Goal: Find contact information: Find contact information

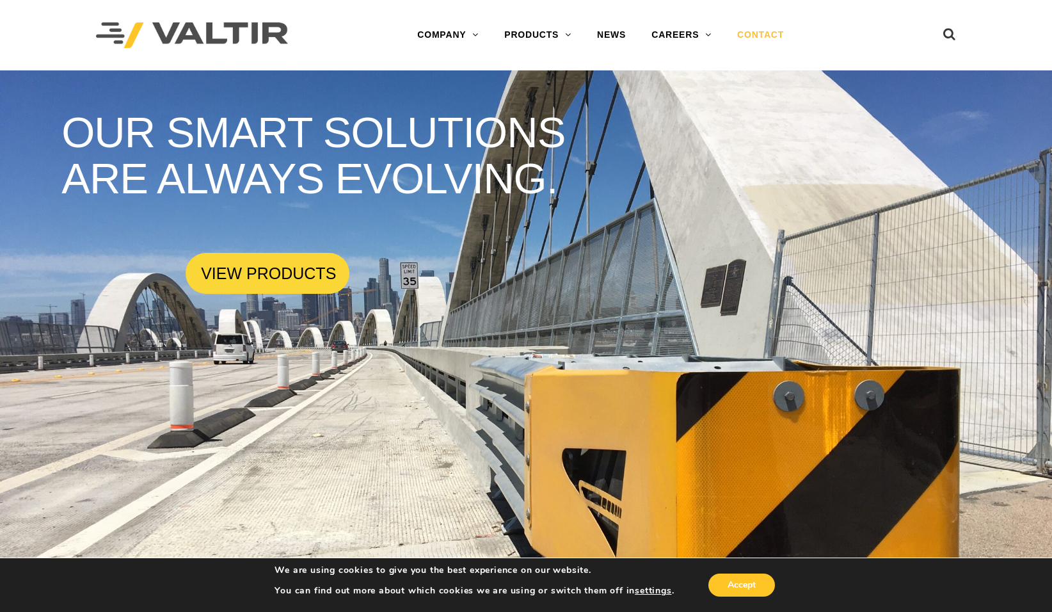
click at [762, 32] on link "CONTACT" at bounding box center [760, 35] width 72 height 26
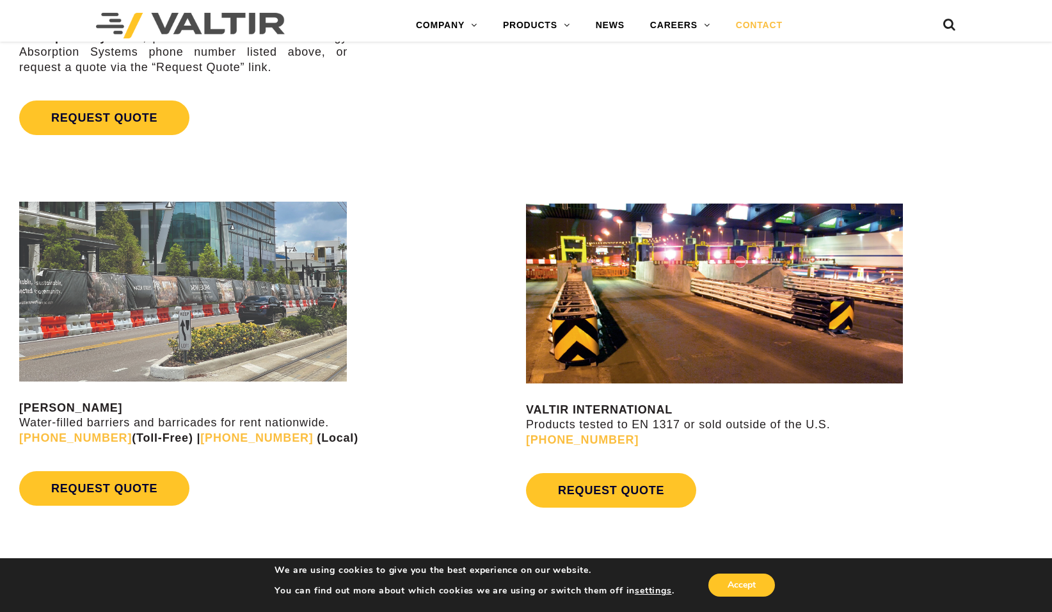
scroll to position [1045, 0]
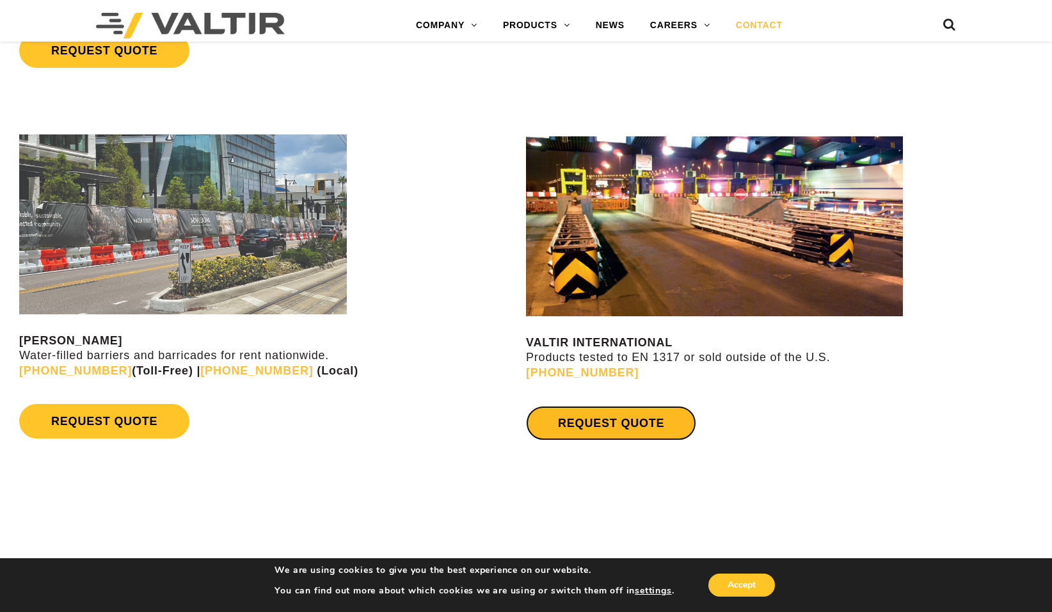
click at [628, 435] on link "REQUEST QUOTE" at bounding box center [611, 423] width 170 height 35
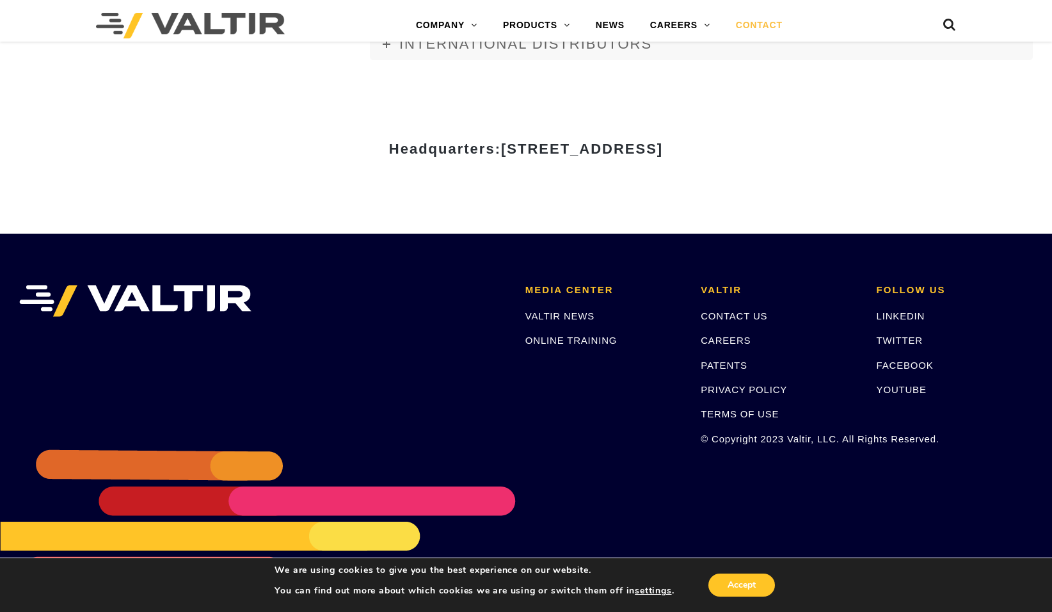
scroll to position [1674, 0]
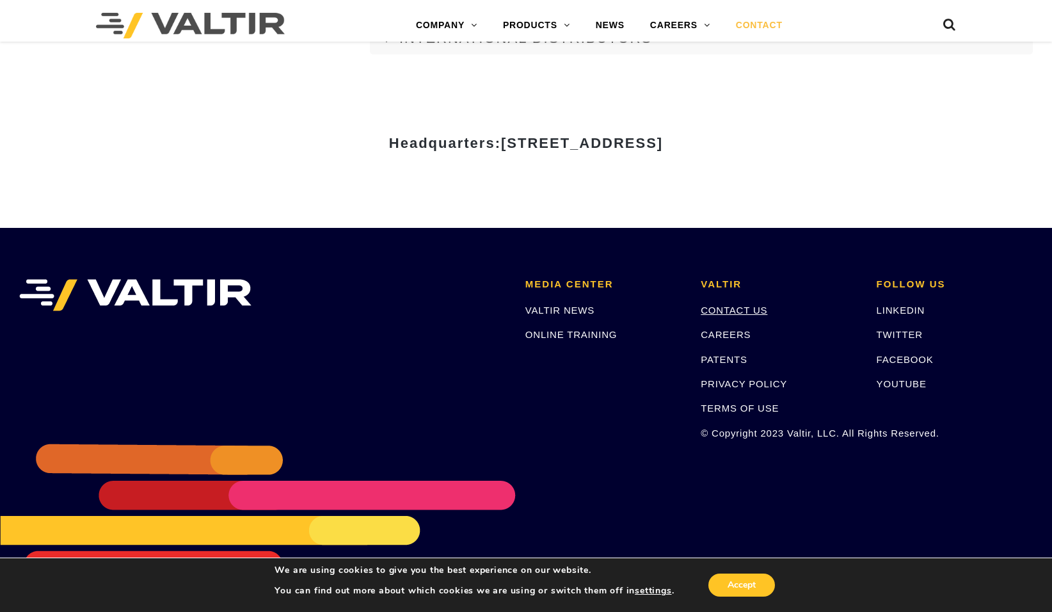
click at [726, 309] on link "CONTACT US" at bounding box center [734, 310] width 67 height 11
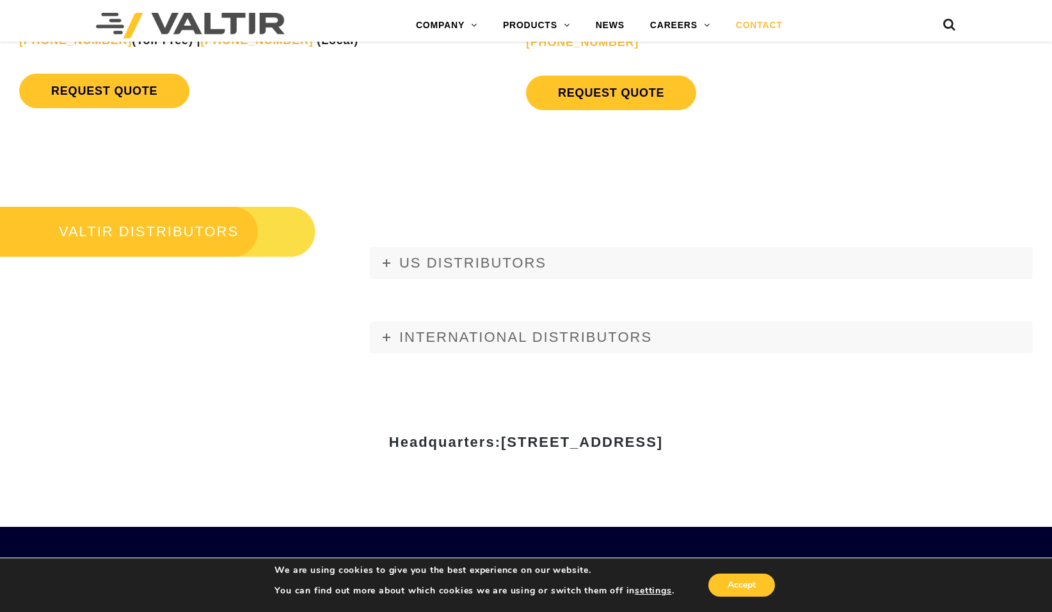
drag, startPoint x: 630, startPoint y: 436, endPoint x: 241, endPoint y: 408, distance: 390.1
click at [241, 408] on div "Headquarters: 15601 Dallas Parkway, Suite 525 | Addison, TX 75001" at bounding box center [526, 446] width 768 height 159
